Goal: Task Accomplishment & Management: Use online tool/utility

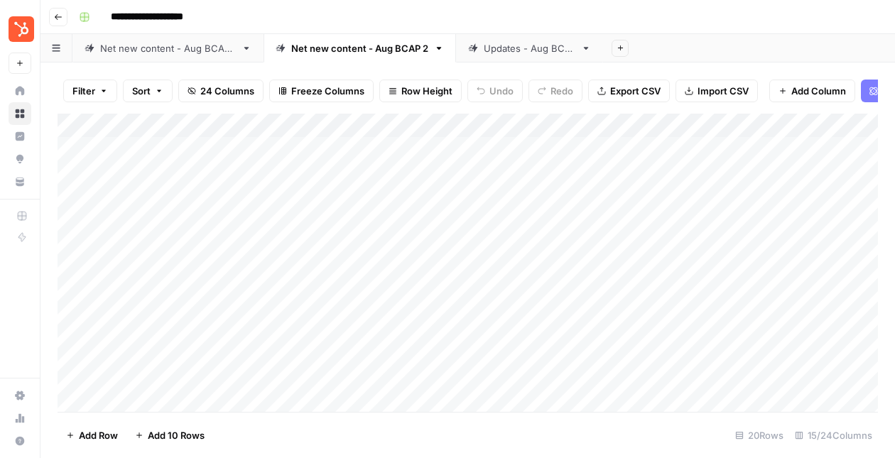
click at [281, 151] on div "Add Column" at bounding box center [468, 263] width 821 height 299
click at [289, 227] on div "Add Column" at bounding box center [468, 263] width 821 height 299
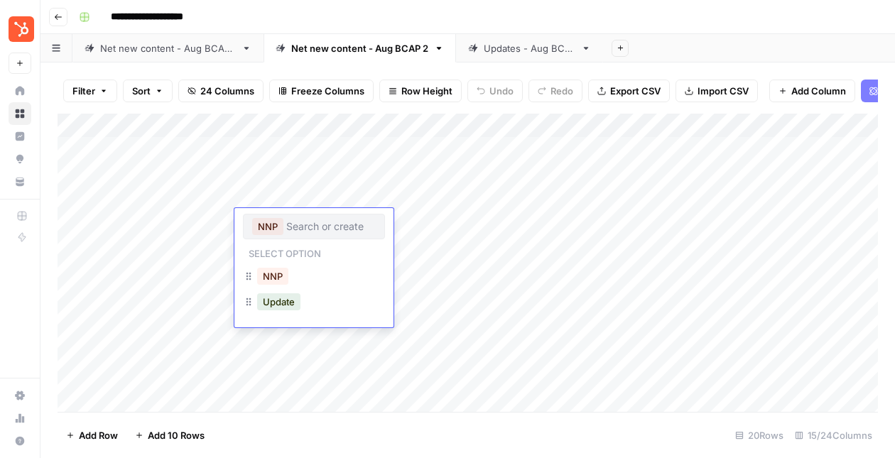
click at [296, 188] on div "Add Column" at bounding box center [468, 263] width 821 height 299
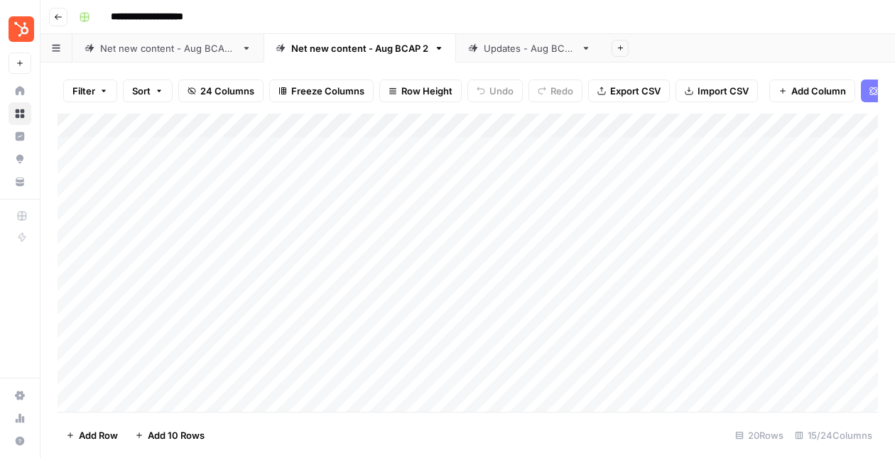
click at [391, 271] on div "Add Column" at bounding box center [468, 263] width 821 height 299
click at [331, 269] on div "Add Column" at bounding box center [468, 263] width 821 height 299
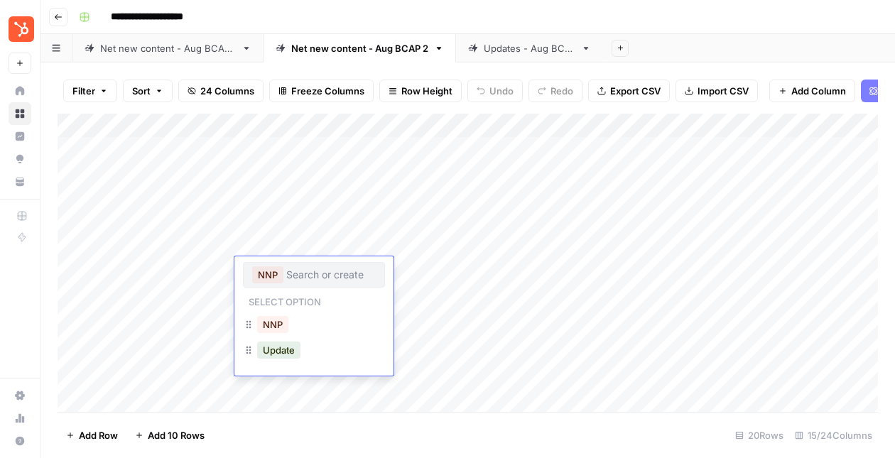
click at [307, 235] on div "Add Column" at bounding box center [468, 263] width 821 height 299
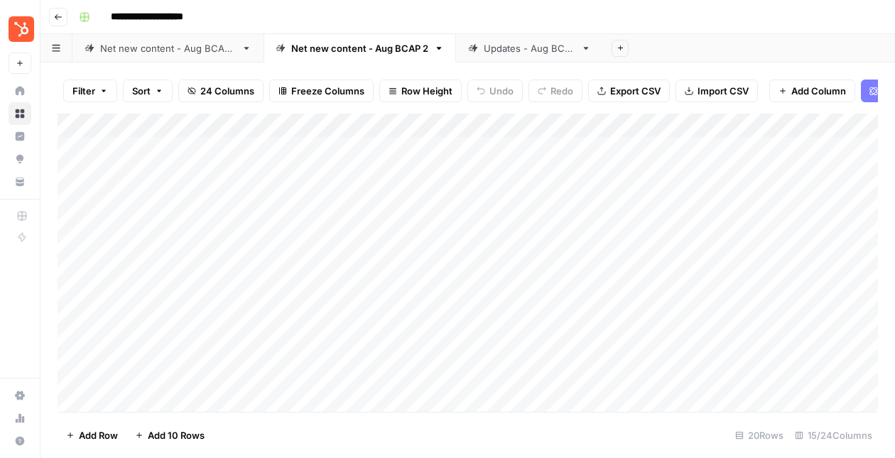
click at [346, 55] on div "Net new content - Aug BCAP 2" at bounding box center [359, 48] width 137 height 14
click at [134, 57] on link "Net new content - Aug BCAP 1" at bounding box center [167, 48] width 191 height 28
click at [242, 47] on icon "button" at bounding box center [247, 48] width 10 height 10
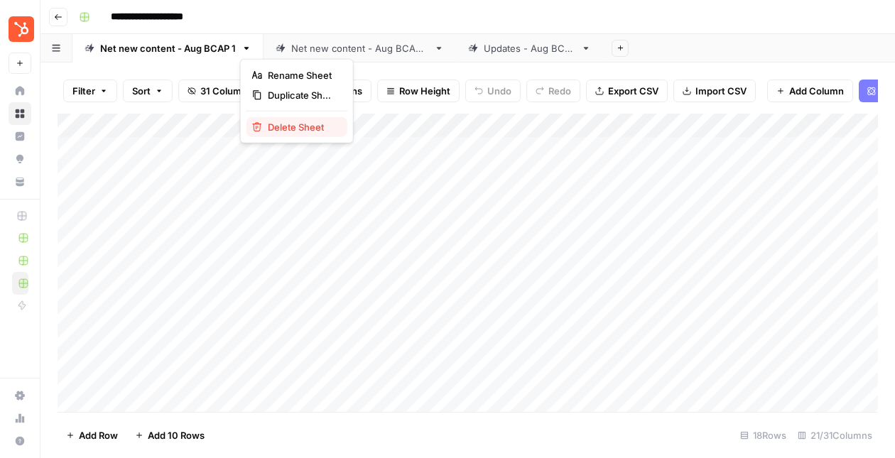
click at [280, 128] on span "Delete Sheet" at bounding box center [302, 127] width 68 height 14
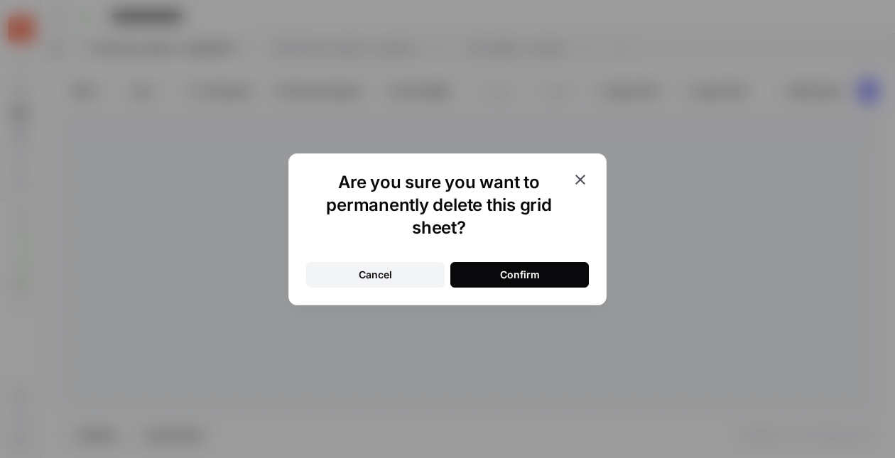
click at [475, 271] on button "Confirm" at bounding box center [520, 275] width 139 height 26
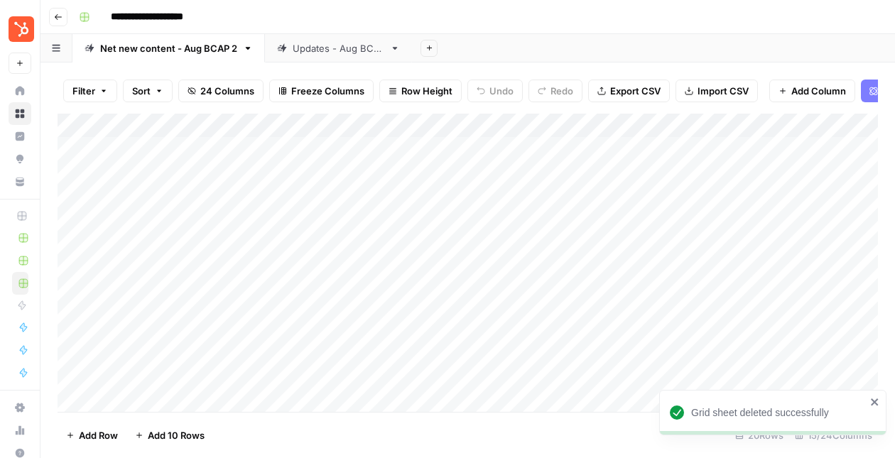
scroll to position [231, 0]
click at [401, 225] on div "Add Column" at bounding box center [468, 263] width 821 height 299
click at [190, 44] on div "Net new content - Aug BCAP 2" at bounding box center [168, 48] width 137 height 14
